Goal: Navigation & Orientation: Understand site structure

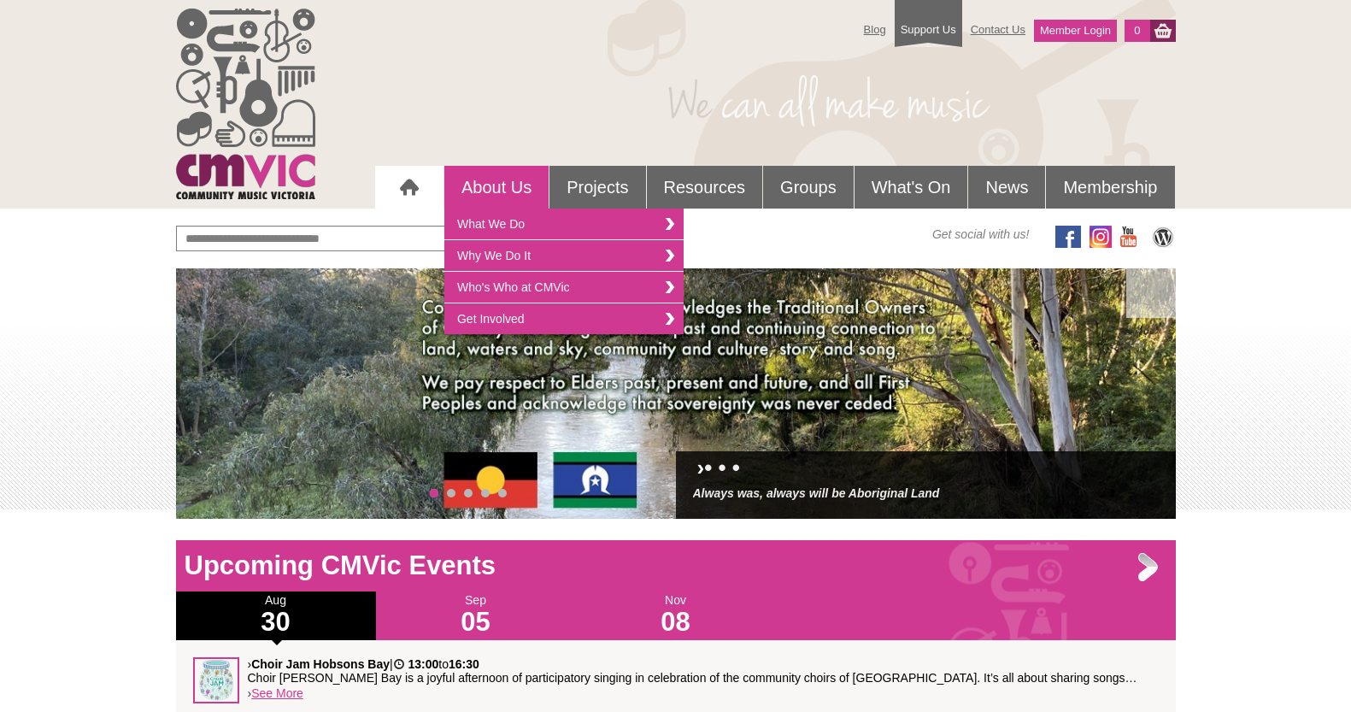
click at [473, 189] on link "About Us" at bounding box center [496, 187] width 104 height 43
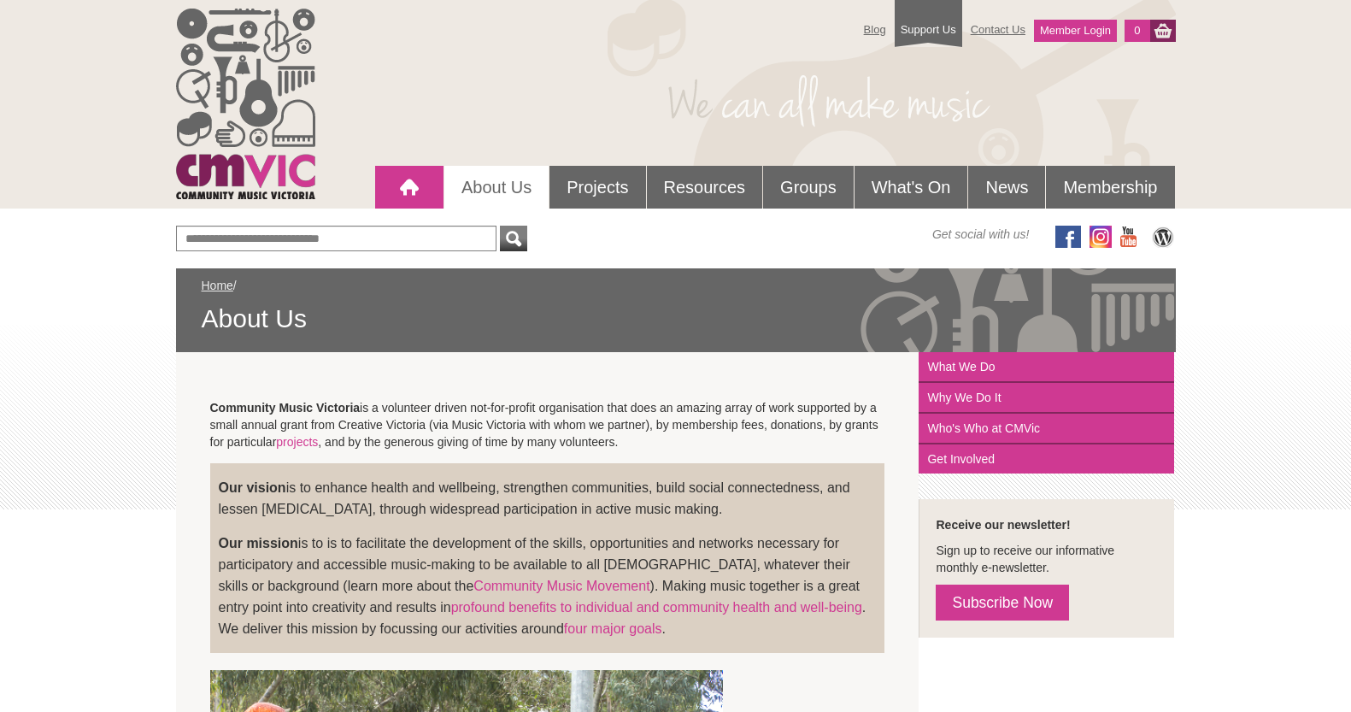
click at [397, 190] on div at bounding box center [409, 187] width 34 height 34
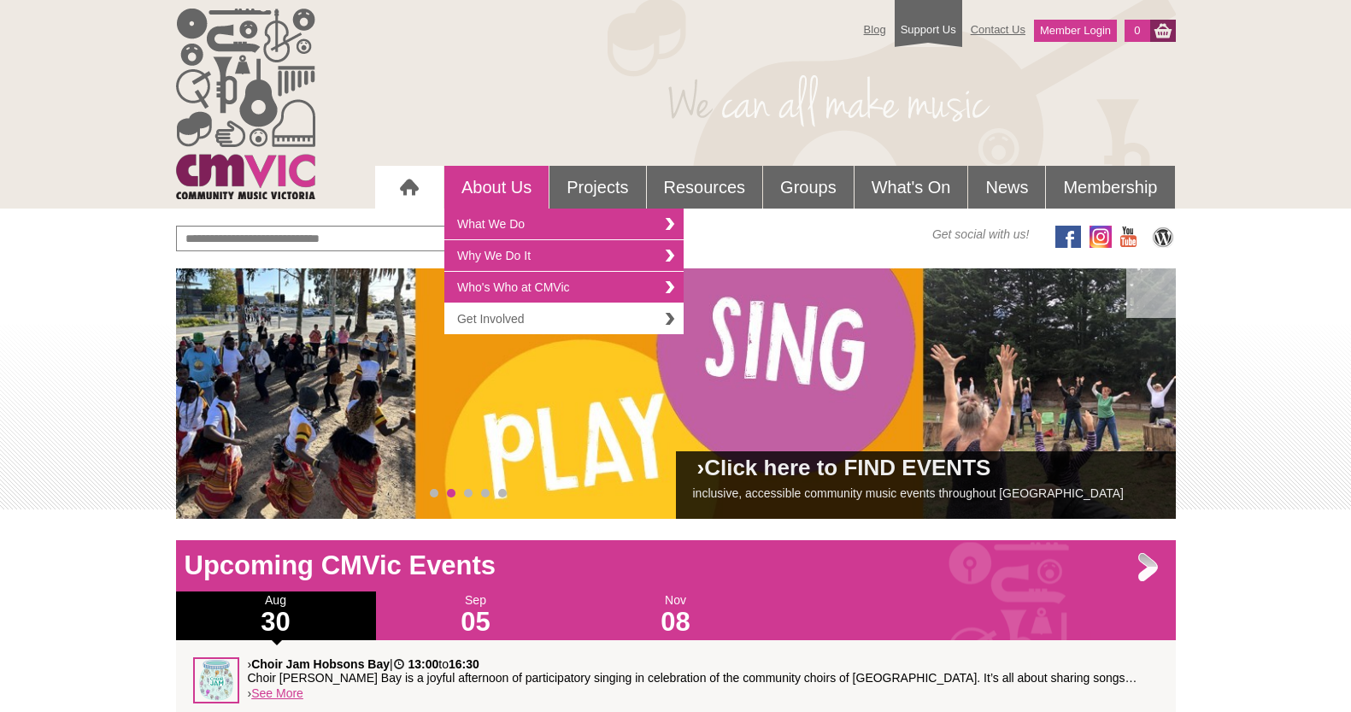
click at [548, 321] on link "Get Involved" at bounding box center [563, 318] width 239 height 31
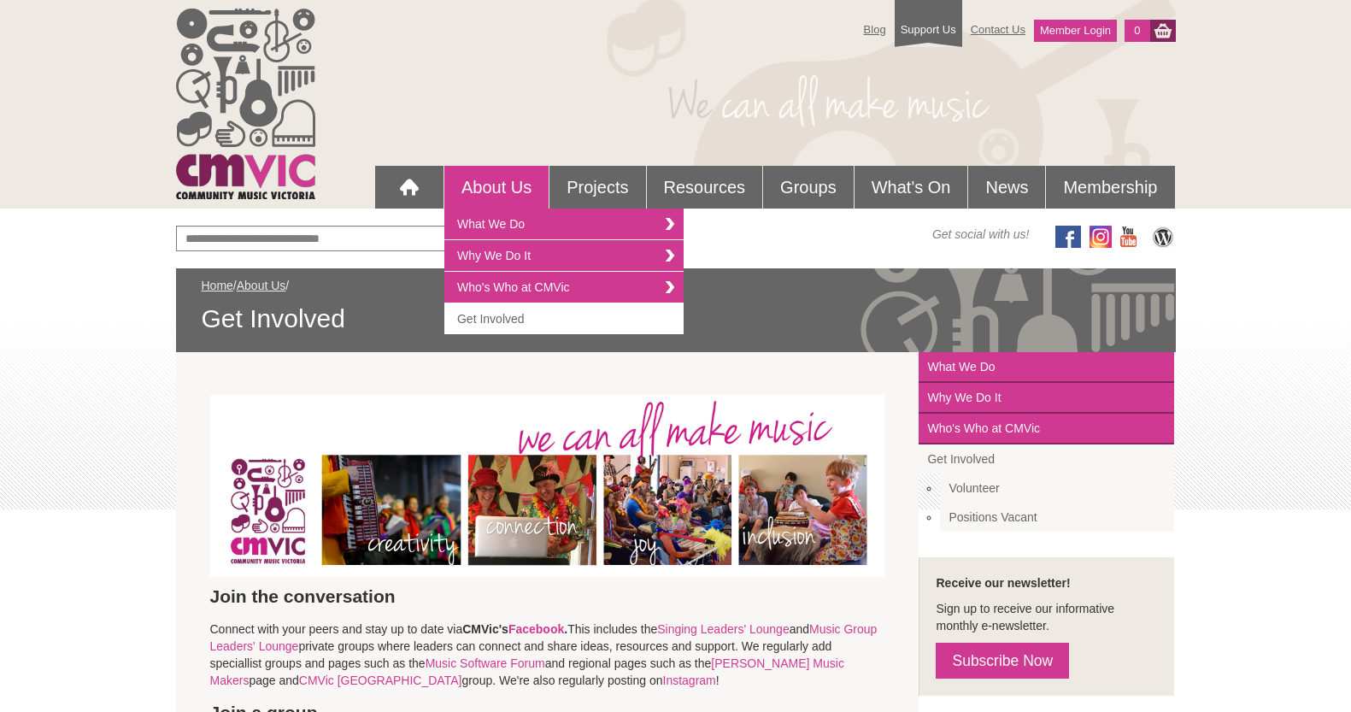
click at [498, 187] on link "About Us" at bounding box center [496, 187] width 104 height 43
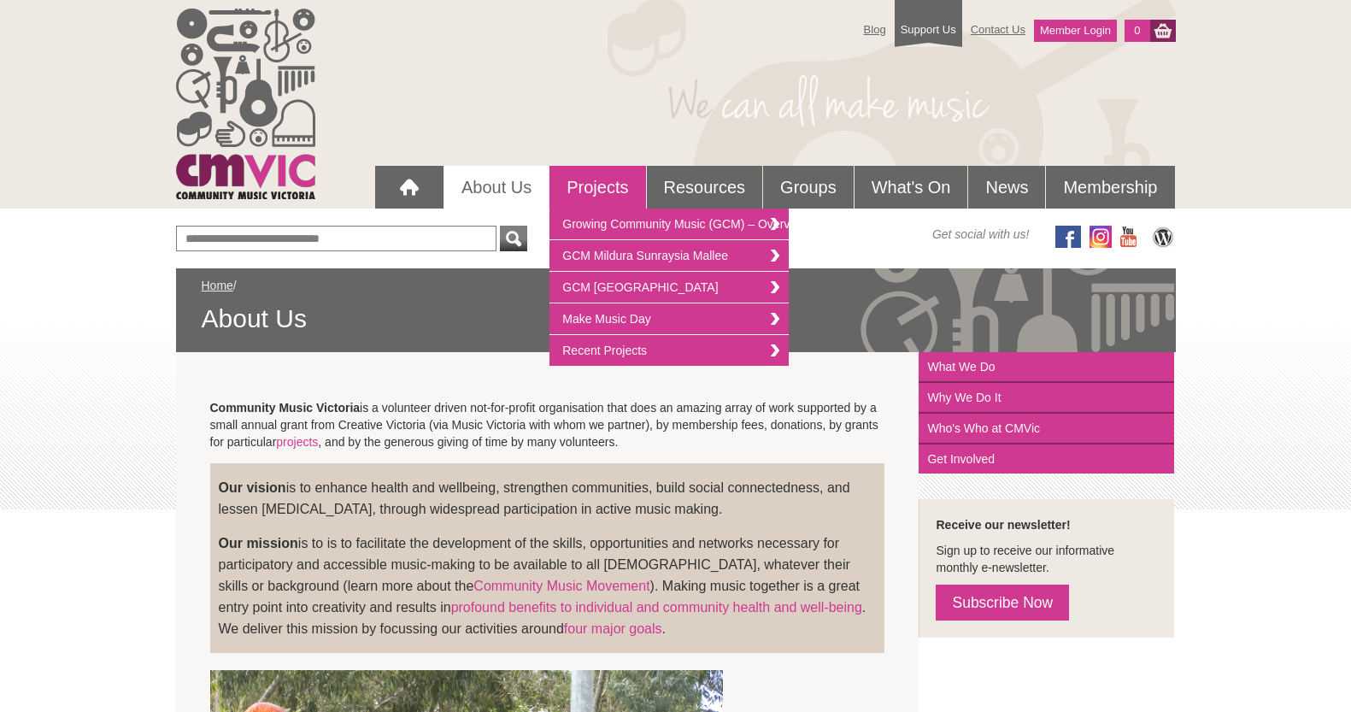
click at [590, 189] on link "Projects" at bounding box center [598, 187] width 96 height 43
